Goal: Task Accomplishment & Management: Use online tool/utility

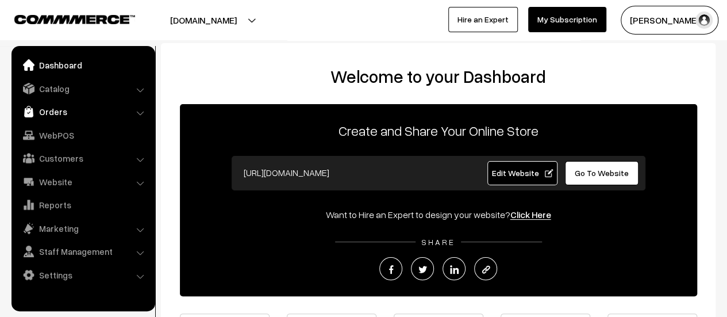
click at [45, 110] on link "Orders" at bounding box center [82, 111] width 137 height 21
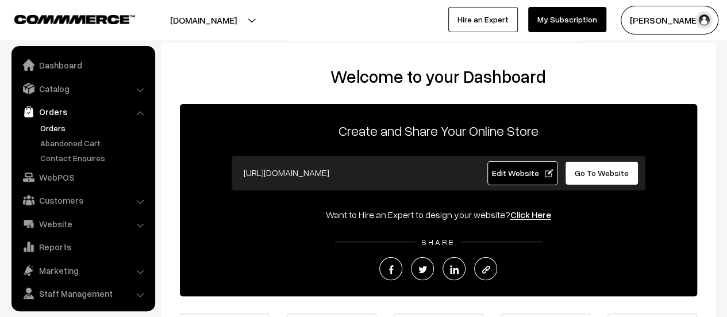
click at [52, 122] on link "Orders" at bounding box center [94, 128] width 114 height 12
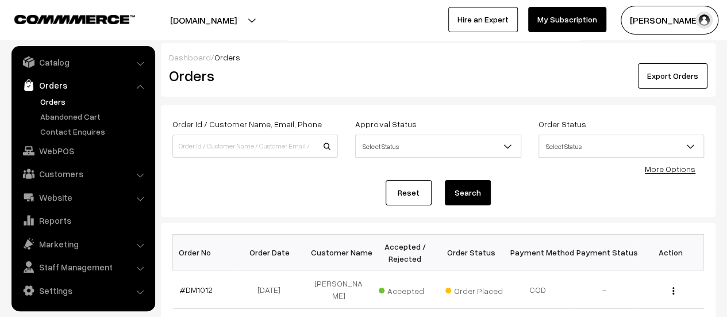
scroll to position [111, 0]
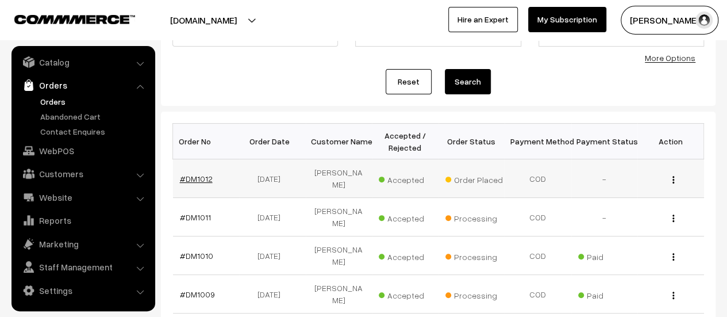
click at [187, 174] on link "#DM1012" at bounding box center [196, 179] width 33 height 10
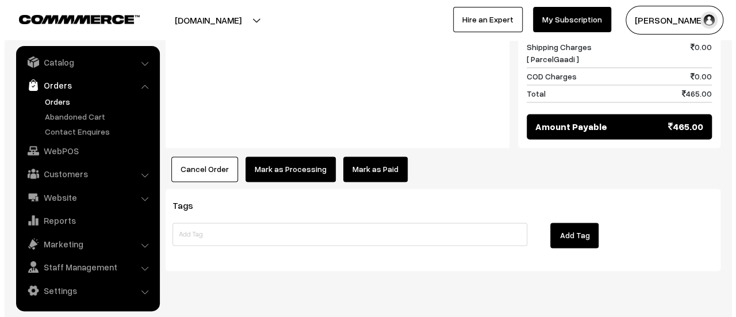
scroll to position [808, 0]
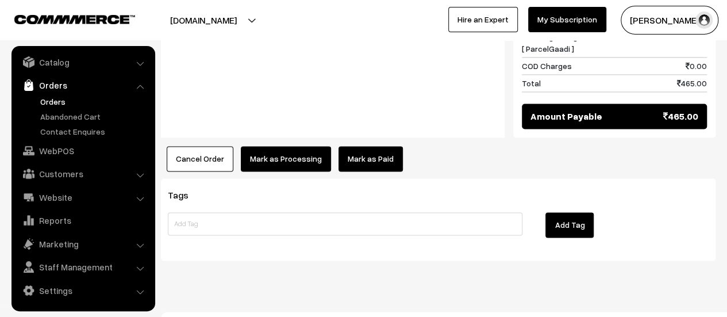
click at [290, 146] on button "Mark as Processing" at bounding box center [286, 158] width 90 height 25
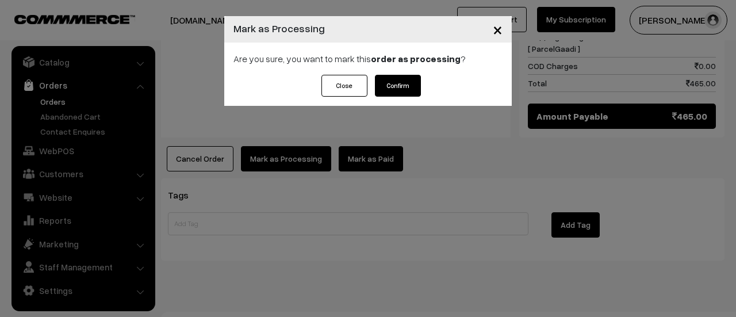
click at [411, 82] on button "Confirm" at bounding box center [398, 86] width 46 height 22
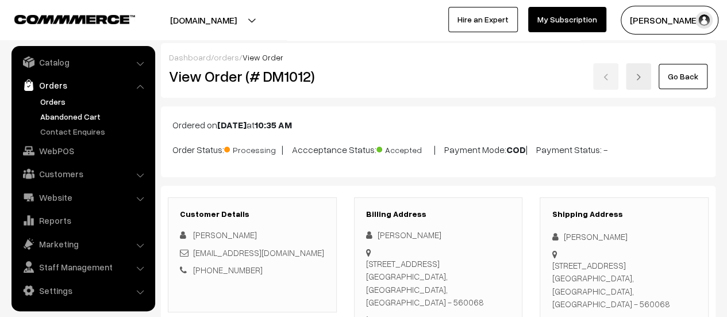
click at [67, 112] on link "Abandoned Cart" at bounding box center [94, 116] width 114 height 12
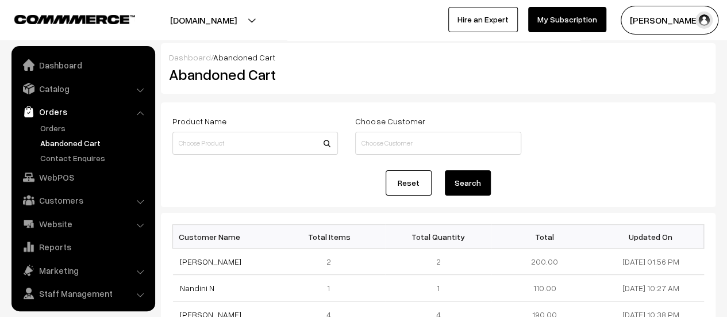
scroll to position [26, 0]
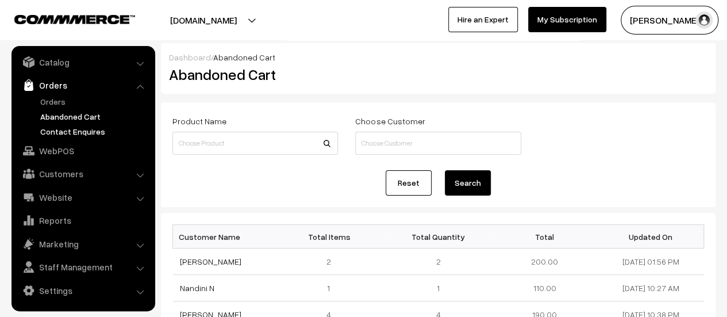
click at [75, 135] on link "Contact Enquires" at bounding box center [94, 131] width 114 height 12
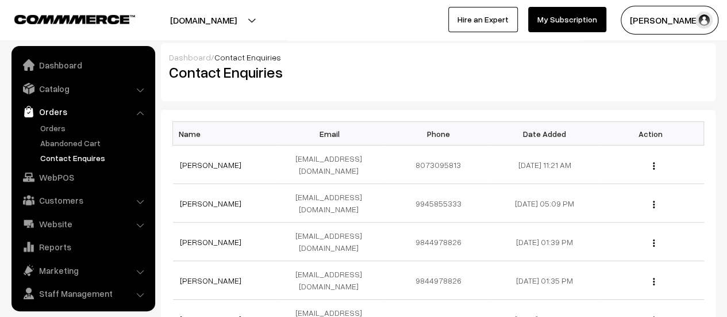
scroll to position [26, 0]
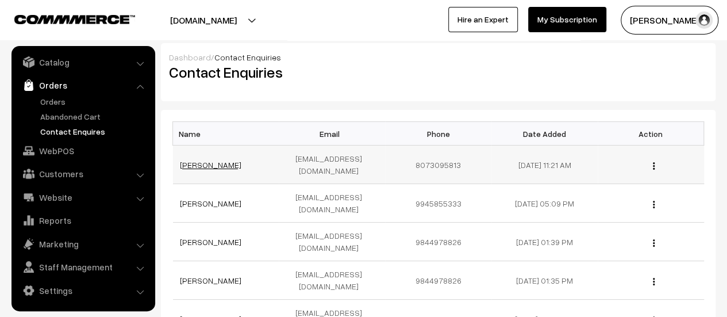
click at [185, 160] on link "[PERSON_NAME]" at bounding box center [211, 165] width 62 height 10
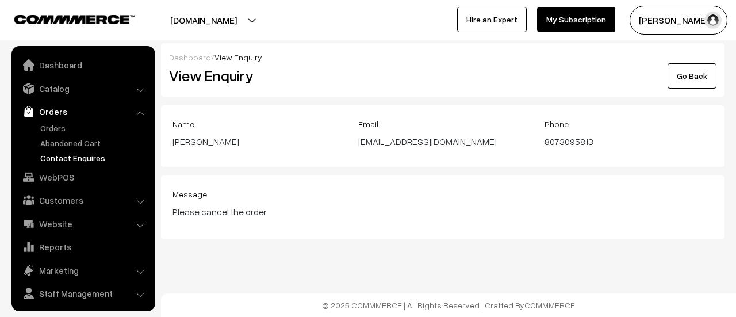
scroll to position [26, 0]
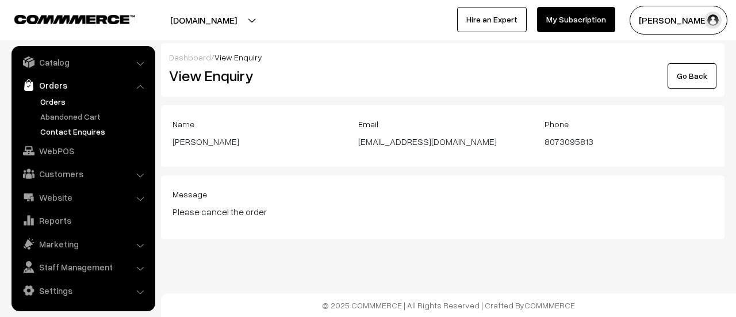
click at [51, 100] on link "Orders" at bounding box center [94, 101] width 114 height 12
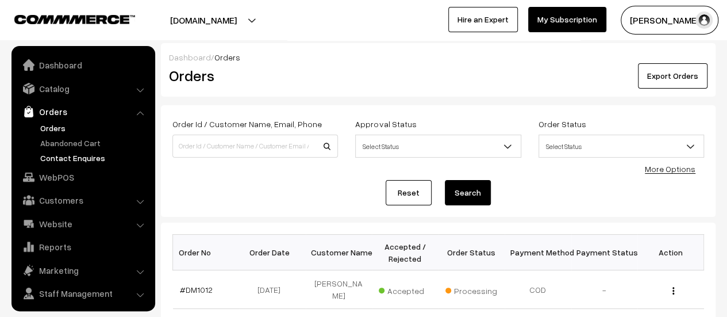
scroll to position [26, 0]
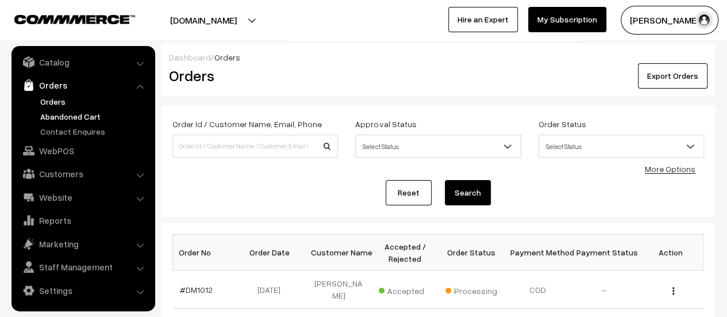
click at [62, 115] on link "Abandoned Cart" at bounding box center [94, 116] width 114 height 12
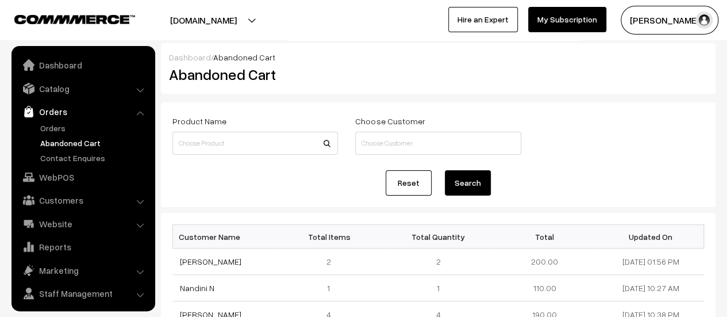
scroll to position [26, 0]
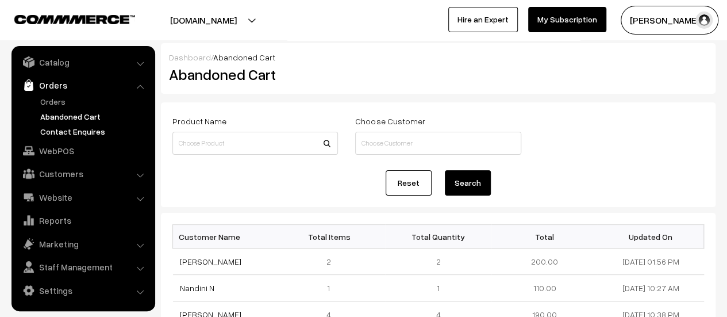
click at [78, 133] on link "Contact Enquires" at bounding box center [94, 131] width 114 height 12
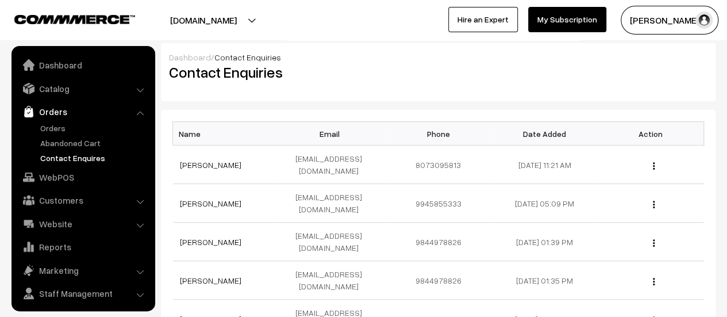
scroll to position [26, 0]
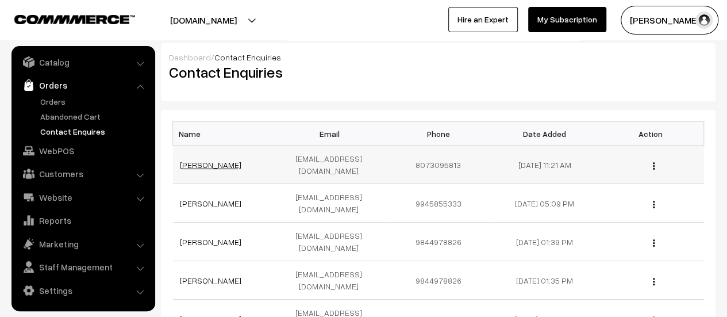
click at [183, 160] on link "[PERSON_NAME]" at bounding box center [211, 165] width 62 height 10
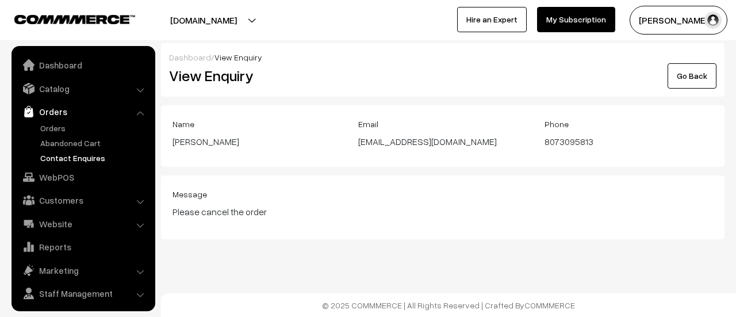
scroll to position [26, 0]
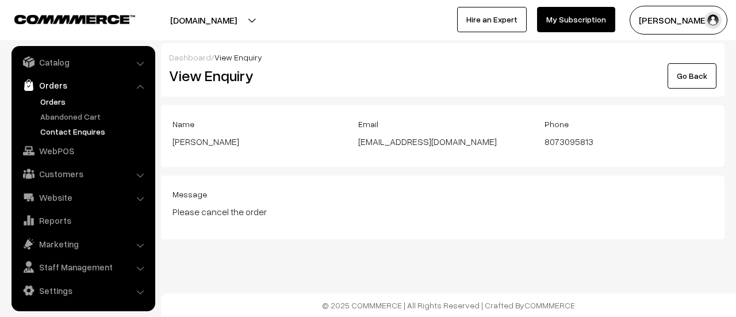
click at [47, 97] on link "Orders" at bounding box center [94, 101] width 114 height 12
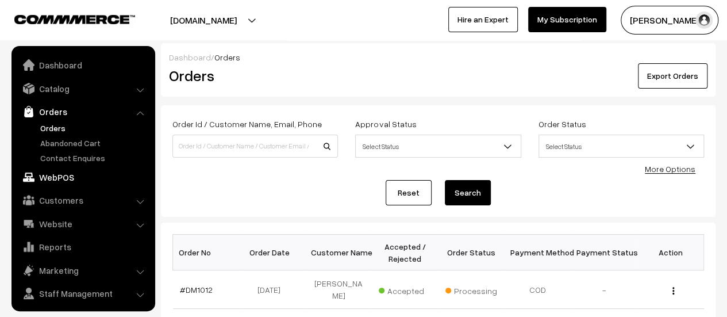
scroll to position [26, 0]
